Goal: Task Accomplishment & Management: Manage account settings

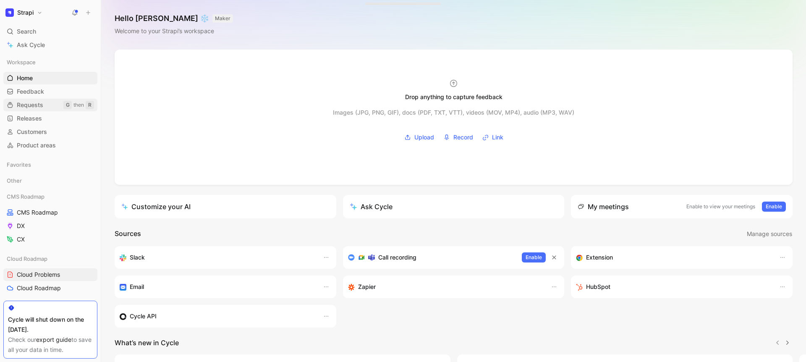
click at [32, 104] on span "Requests" at bounding box center [30, 105] width 26 height 8
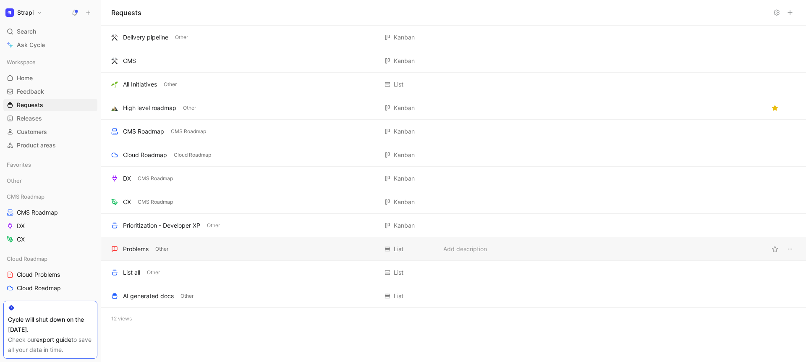
click at [145, 251] on div "Problems" at bounding box center [136, 249] width 26 height 10
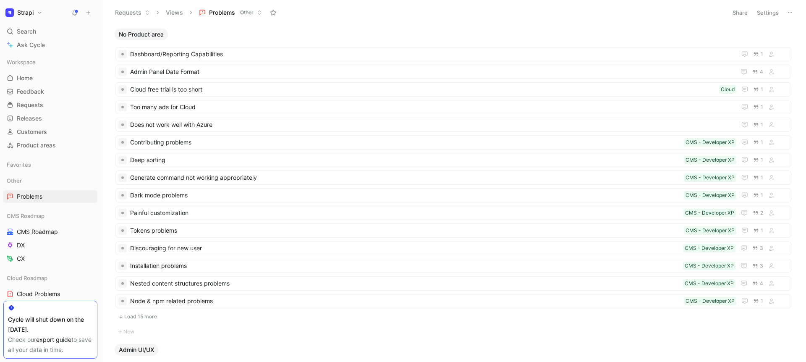
click at [768, 16] on button "Settings" at bounding box center [767, 13] width 29 height 12
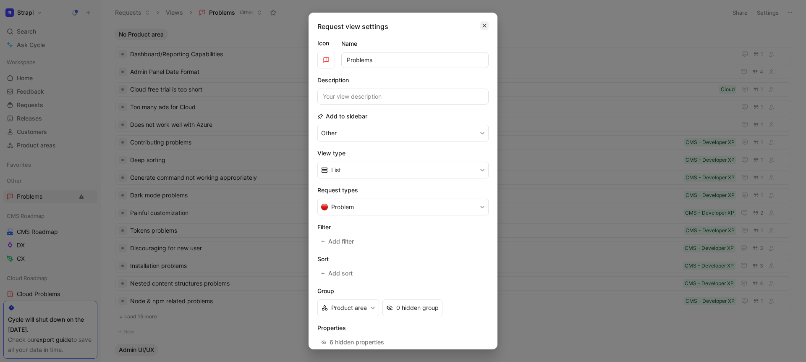
click at [482, 23] on icon "button" at bounding box center [484, 25] width 5 height 7
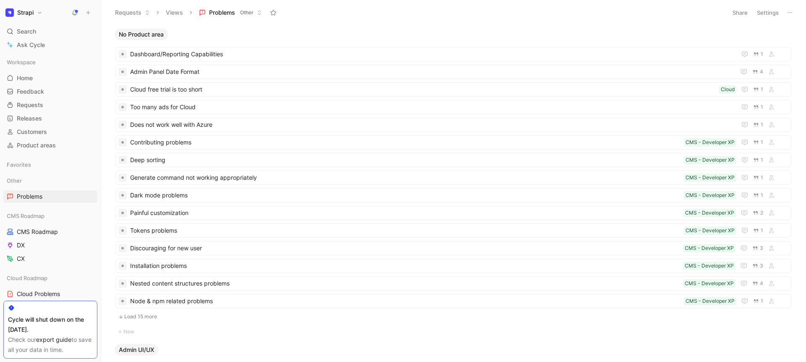
click at [313, 13] on div "Requests Views Problems Other" at bounding box center [416, 12] width 612 height 14
click at [183, 11] on button "Views" at bounding box center [174, 12] width 25 height 13
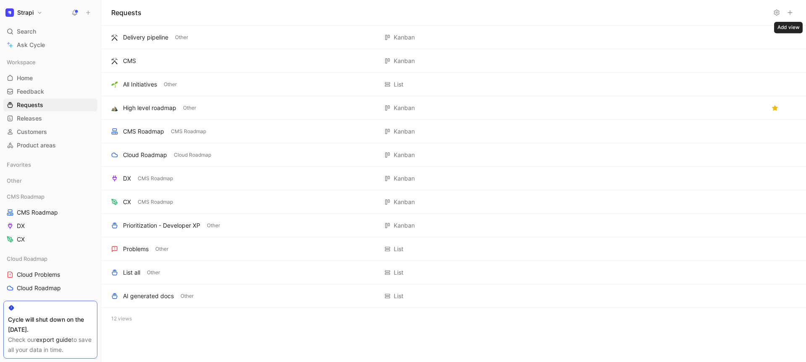
click at [794, 14] on button at bounding box center [790, 13] width 12 height 12
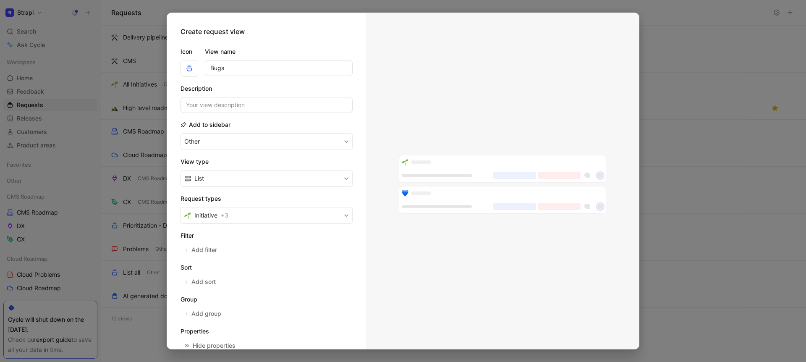
type input "Bugs"
click at [271, 47] on label "View name" at bounding box center [279, 52] width 148 height 10
click at [271, 60] on input "Bugs" at bounding box center [279, 68] width 148 height 16
click at [189, 104] on input at bounding box center [266, 105] width 172 height 16
click at [186, 63] on button "button" at bounding box center [189, 68] width 18 height 17
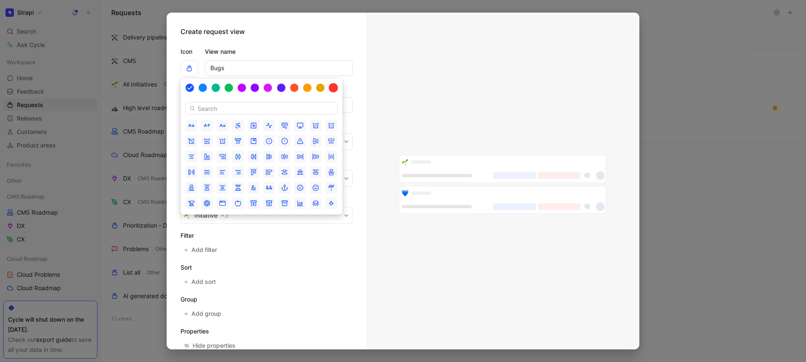
click at [336, 87] on div at bounding box center [333, 87] width 9 height 9
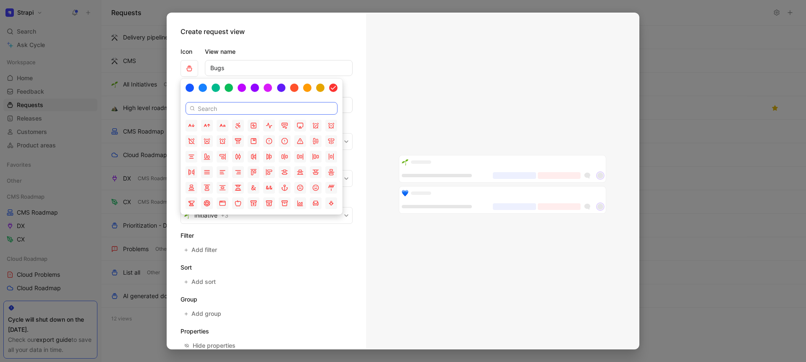
click at [232, 102] on input at bounding box center [261, 108] width 152 height 13
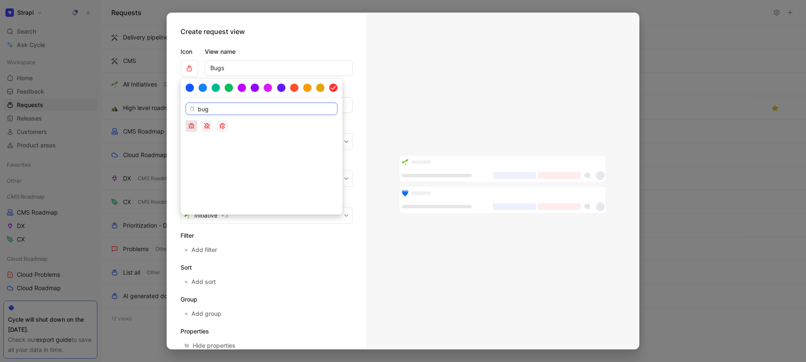
type input "bug"
click at [193, 126] on icon "button" at bounding box center [193, 126] width 1 height 0
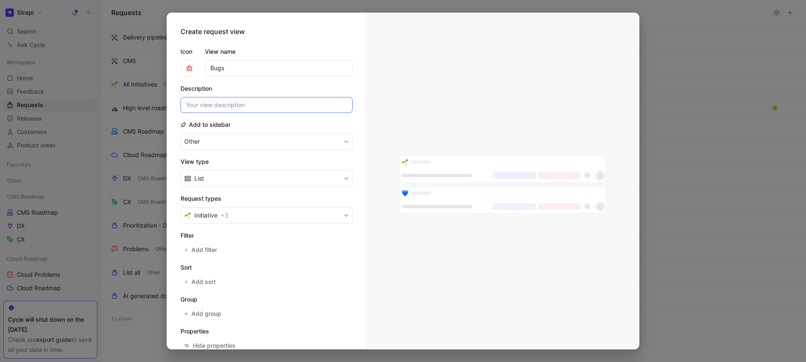
click at [245, 108] on input at bounding box center [266, 105] width 172 height 16
click at [248, 177] on button "List" at bounding box center [266, 178] width 172 height 17
click at [269, 215] on button "Initiative + 3" at bounding box center [266, 215] width 172 height 17
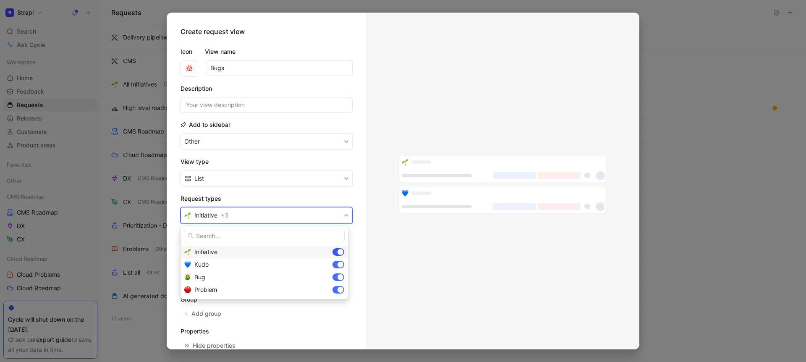
click at [341, 253] on div at bounding box center [340, 252] width 6 height 6
click at [339, 264] on div at bounding box center [340, 264] width 6 height 6
click at [338, 276] on div at bounding box center [340, 277] width 6 height 6
click at [337, 278] on div at bounding box center [336, 277] width 6 height 6
click at [340, 288] on div at bounding box center [340, 290] width 6 height 6
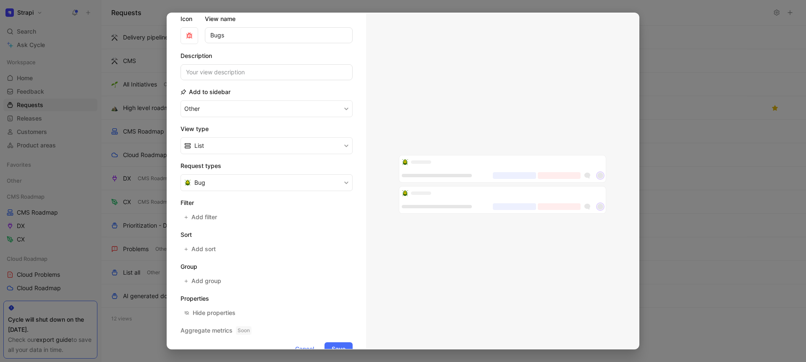
scroll to position [53, 0]
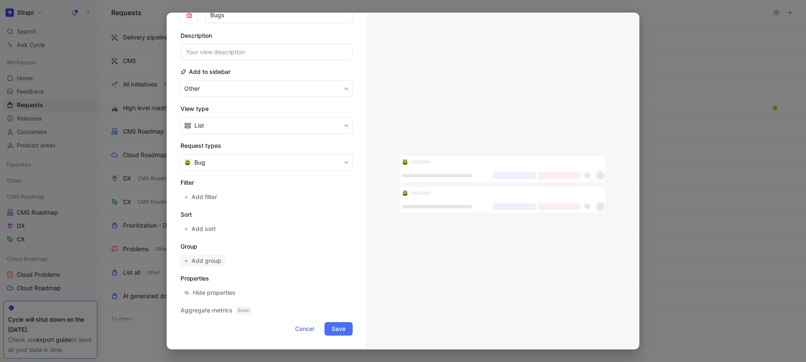
click at [210, 264] on span "Add group" at bounding box center [206, 261] width 31 height 10
click at [337, 330] on span "Save" at bounding box center [339, 329] width 14 height 10
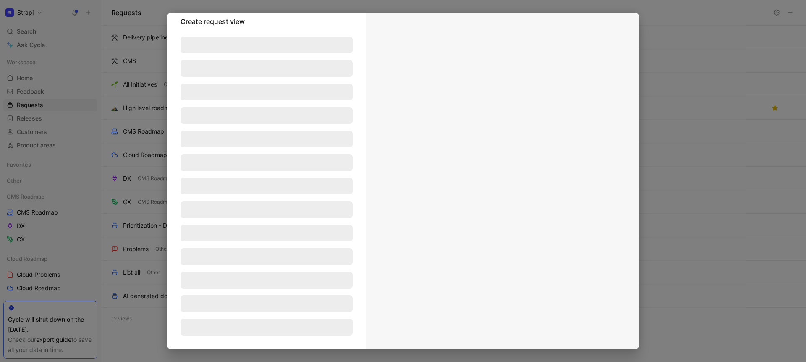
scroll to position [10, 0]
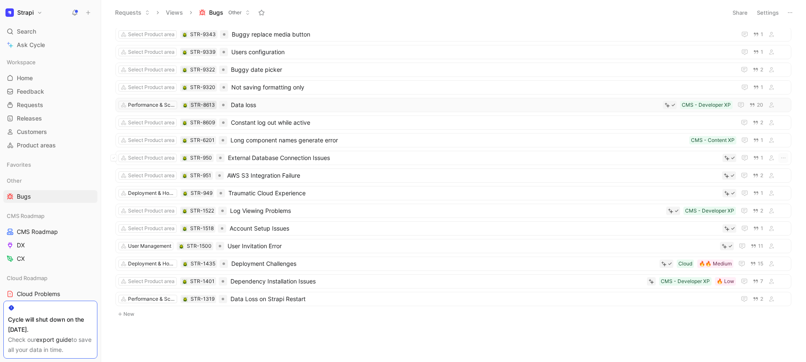
scroll to position [72, 0]
